Goal: Navigation & Orientation: Find specific page/section

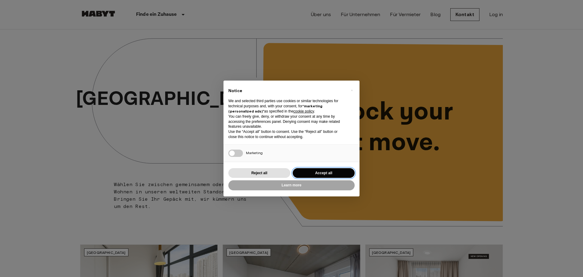
click at [332, 170] on button "Accept all" at bounding box center [324, 173] width 62 height 10
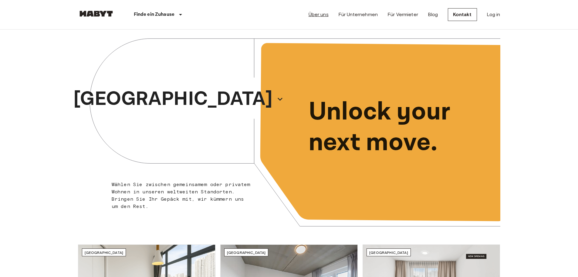
click at [316, 17] on link "Über uns" at bounding box center [319, 14] width 20 height 7
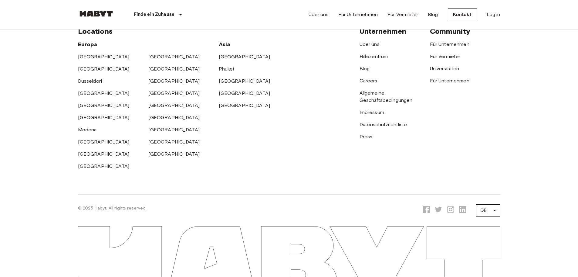
scroll to position [2000, 0]
click at [368, 115] on link "Impressum" at bounding box center [372, 112] width 25 height 6
